Goal: Information Seeking & Learning: Understand process/instructions

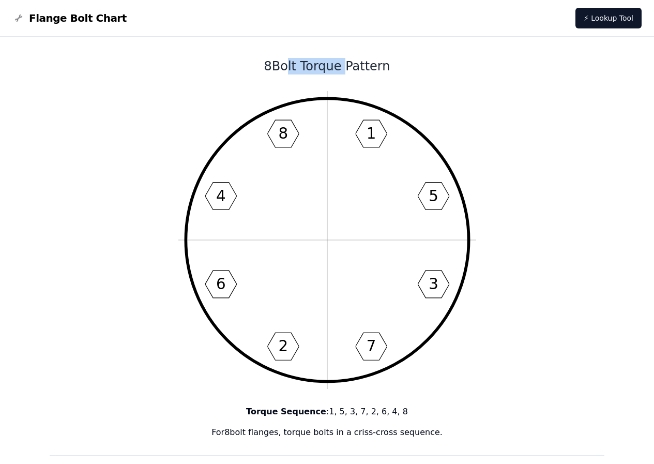
drag, startPoint x: 285, startPoint y: 63, endPoint x: 341, endPoint y: 67, distance: 56.5
click at [341, 67] on h1 "8 Bolt Torque Pattern" at bounding box center [327, 66] width 555 height 17
drag, startPoint x: 385, startPoint y: 66, endPoint x: 267, endPoint y: 64, distance: 117.9
click at [267, 64] on h1 "8 Bolt Torque Pattern" at bounding box center [327, 66] width 555 height 17
copy h1 "8 Bolt Torque Pattern"
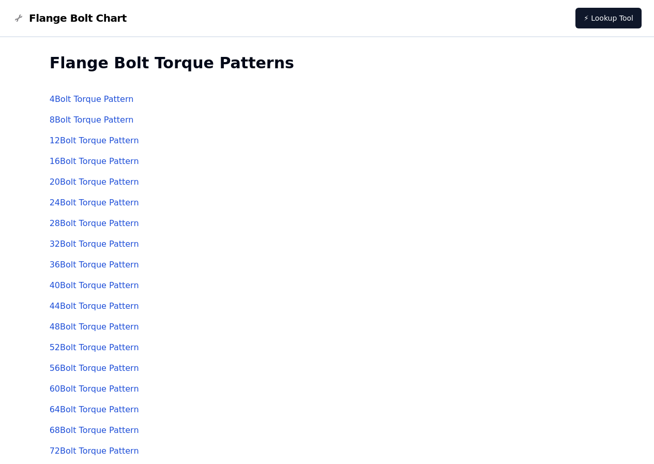
click at [92, 117] on link "8 Bolt Torque Pattern" at bounding box center [92, 120] width 84 height 10
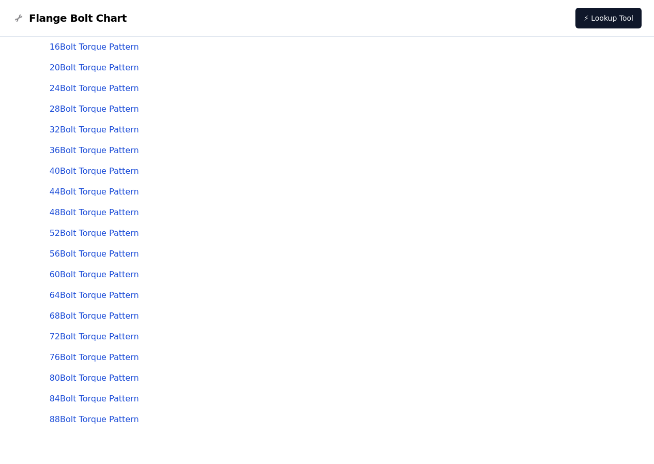
scroll to position [134, 0]
